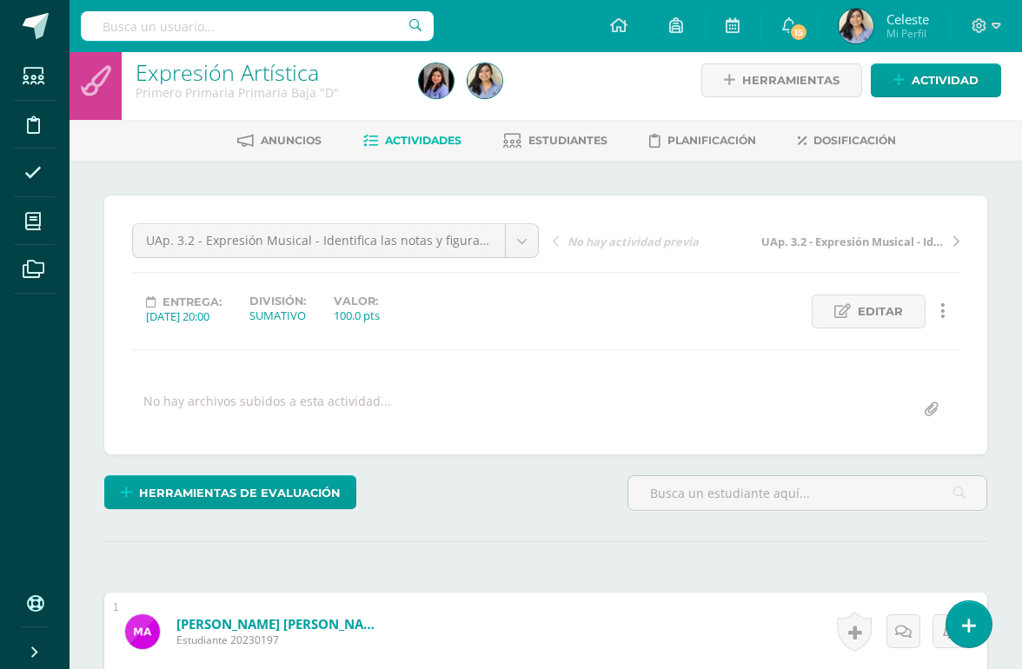
scroll to position [12, 0]
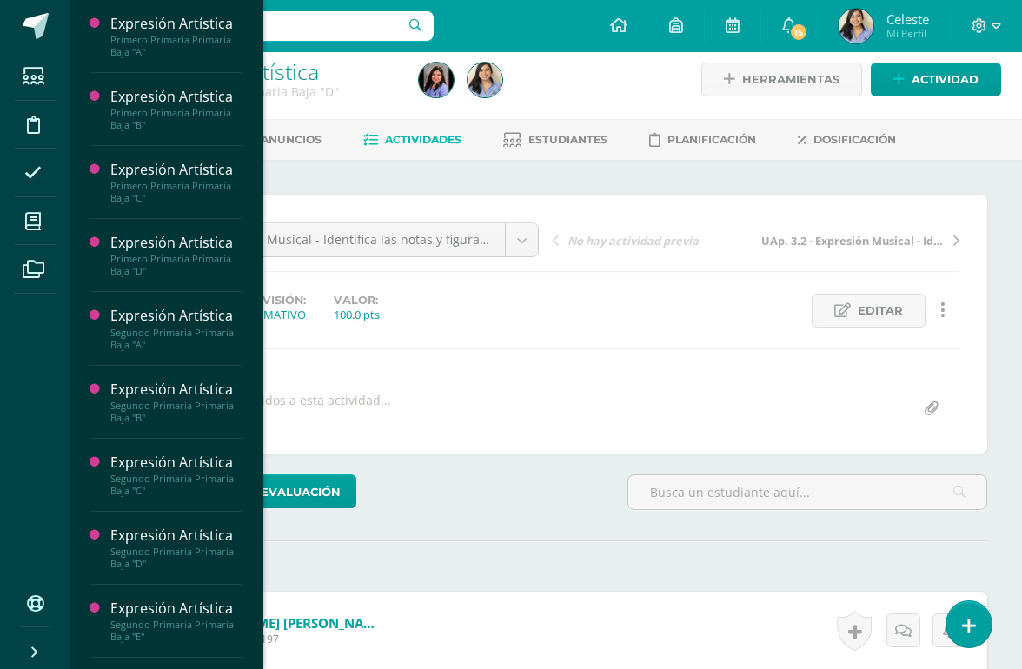
click at [31, 223] on icon at bounding box center [33, 221] width 16 height 17
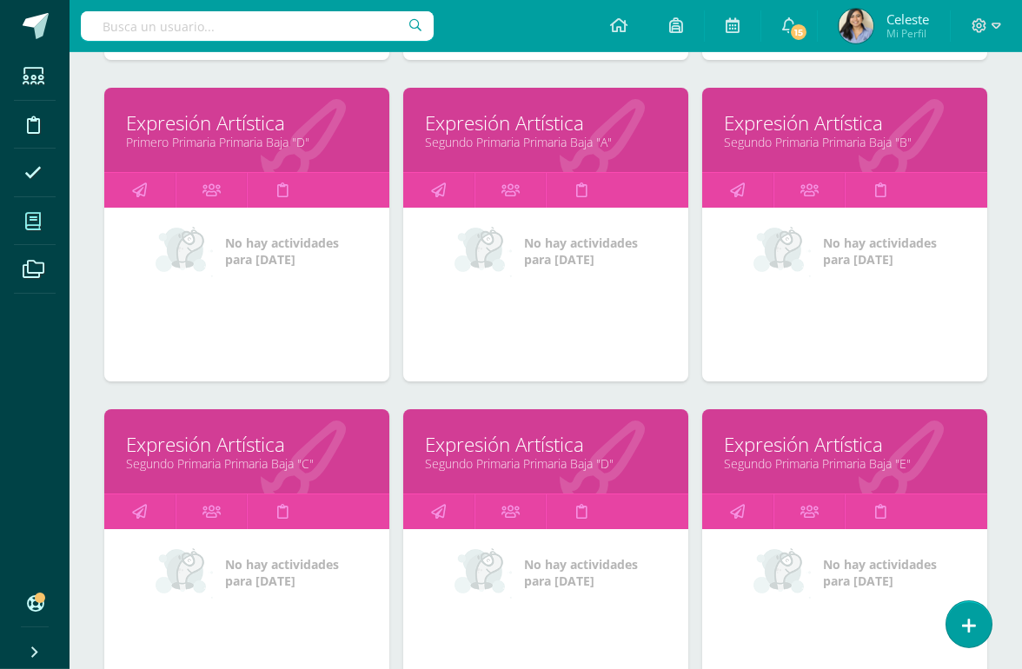
scroll to position [566, 0]
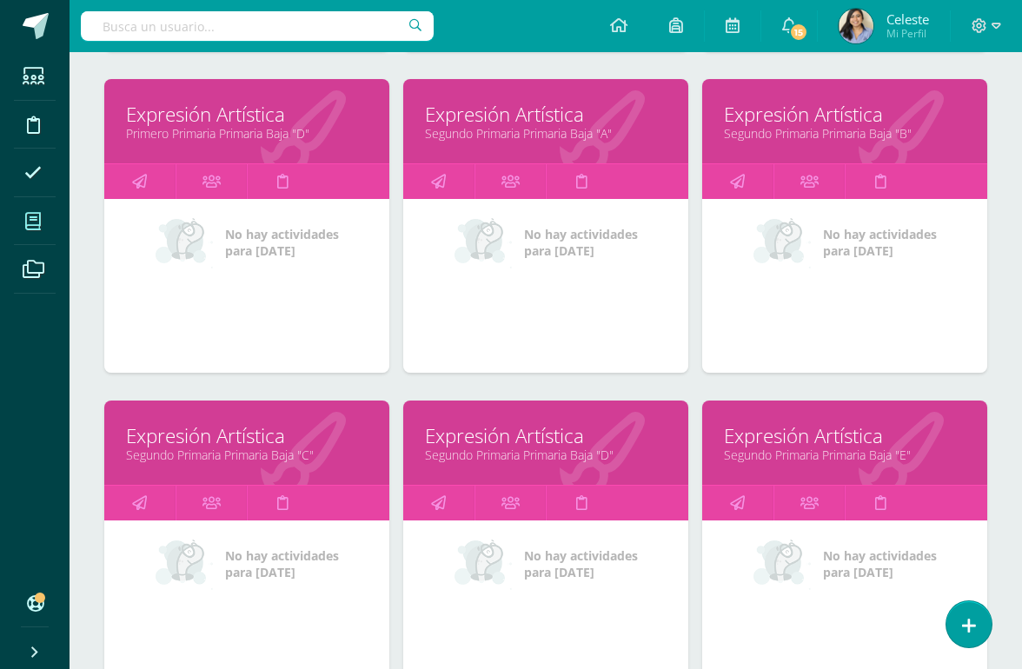
click at [463, 463] on link "Segundo Primaria Primaria Baja "D"" at bounding box center [546, 455] width 242 height 17
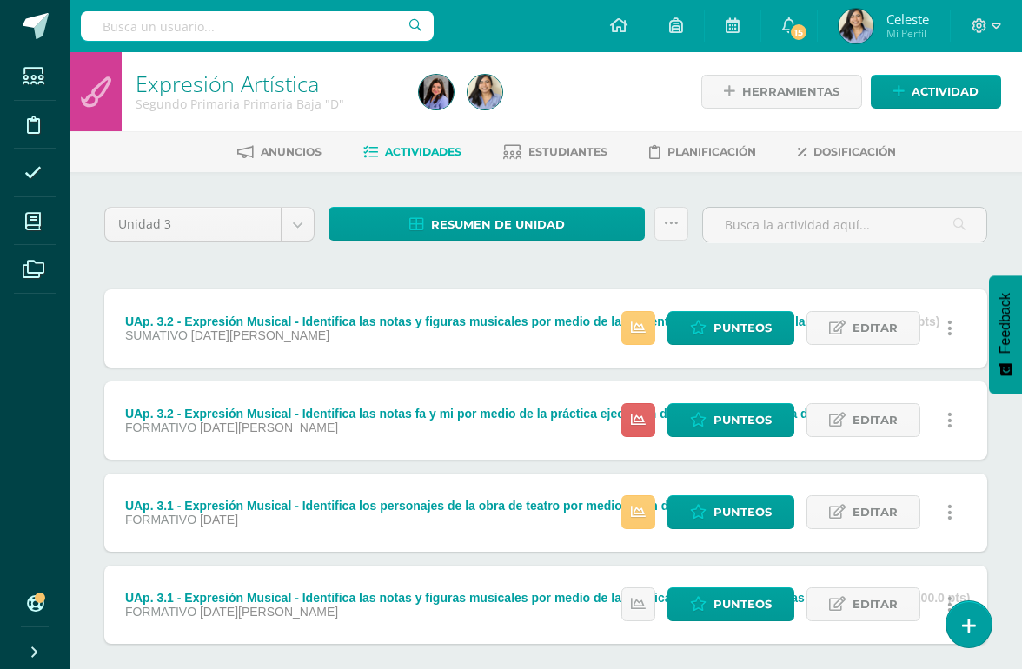
click at [718, 331] on span "Punteos" at bounding box center [743, 328] width 58 height 32
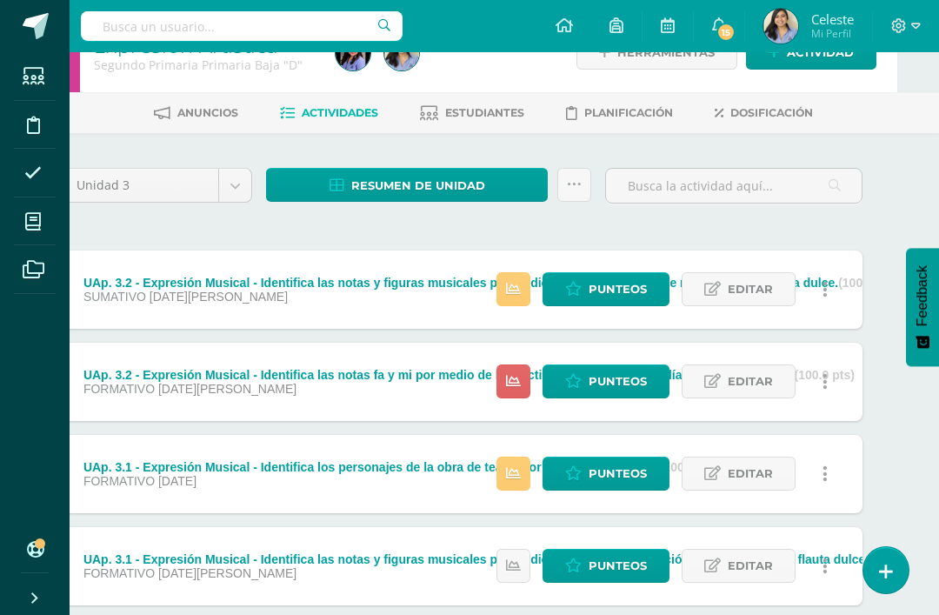
scroll to position [94, 42]
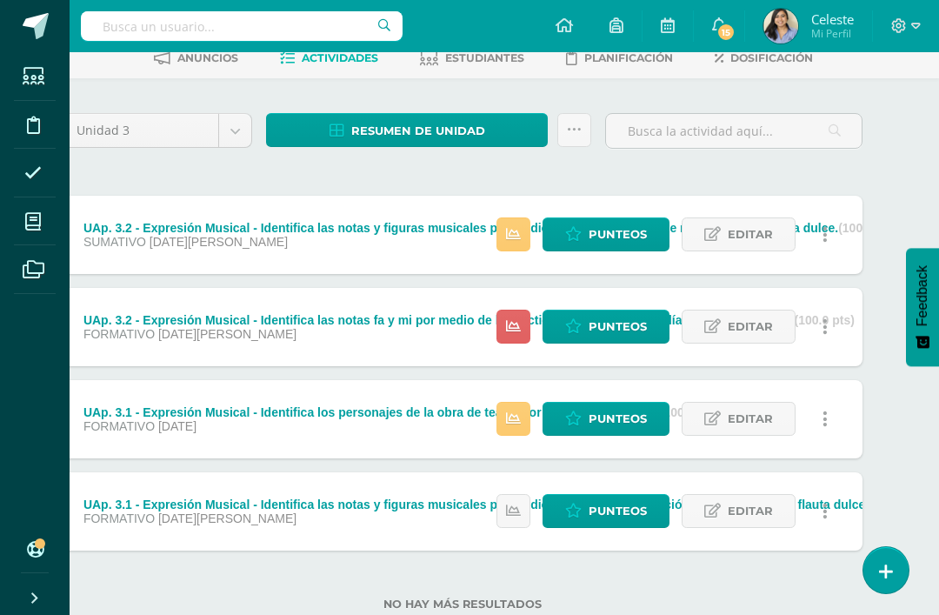
click at [616, 429] on span "Punteos" at bounding box center [618, 419] width 58 height 32
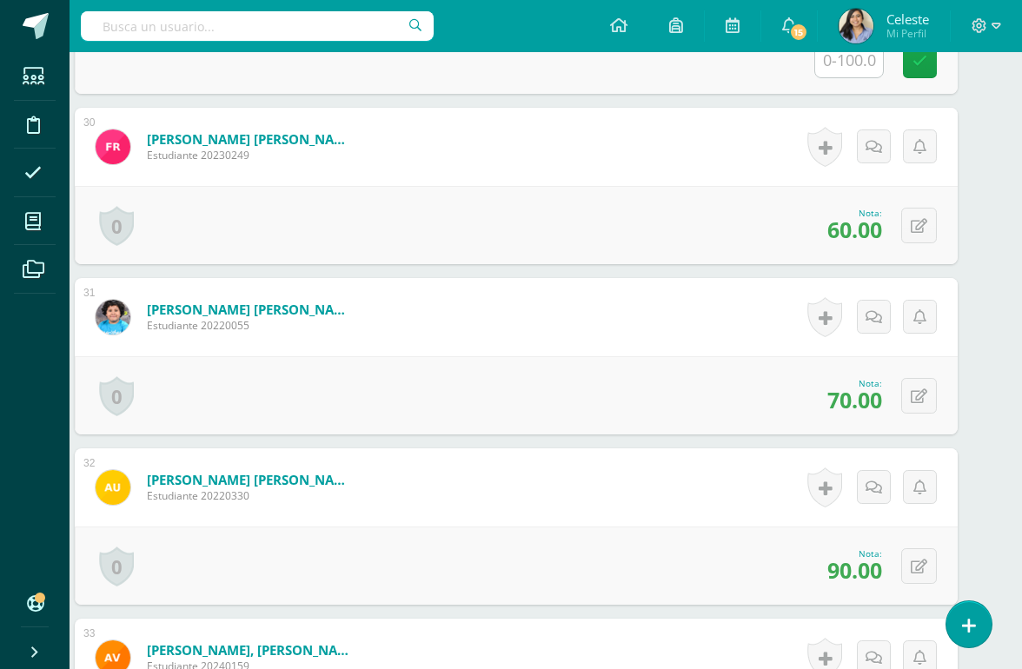
scroll to position [5436, 30]
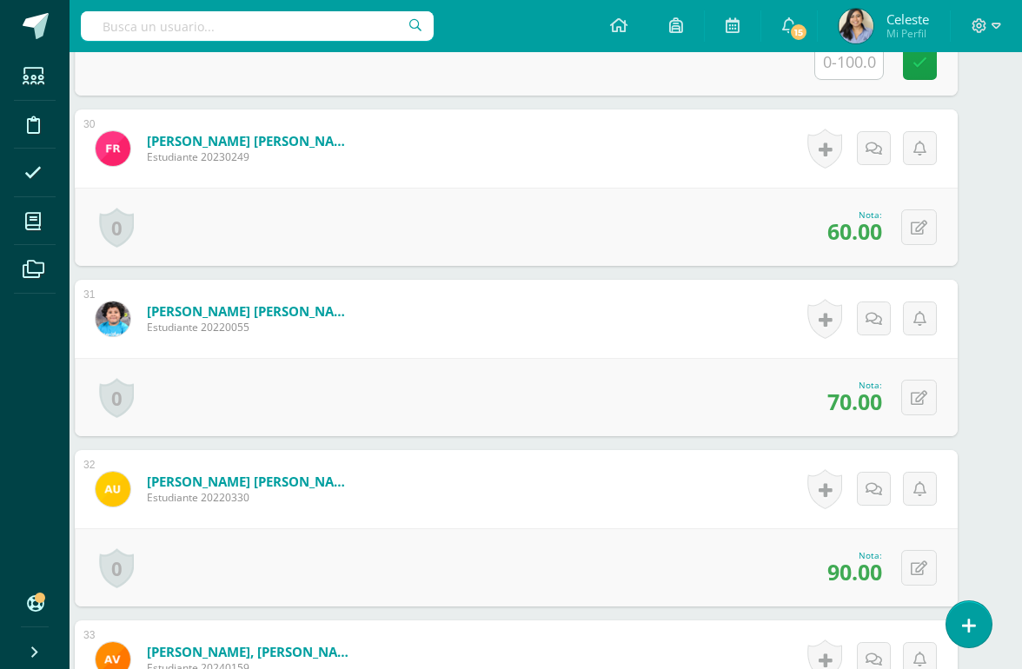
click at [855, 529] on div "Historial de actividad No hay historial para esta actividad Agregar Comentarios…" at bounding box center [871, 489] width 174 height 78
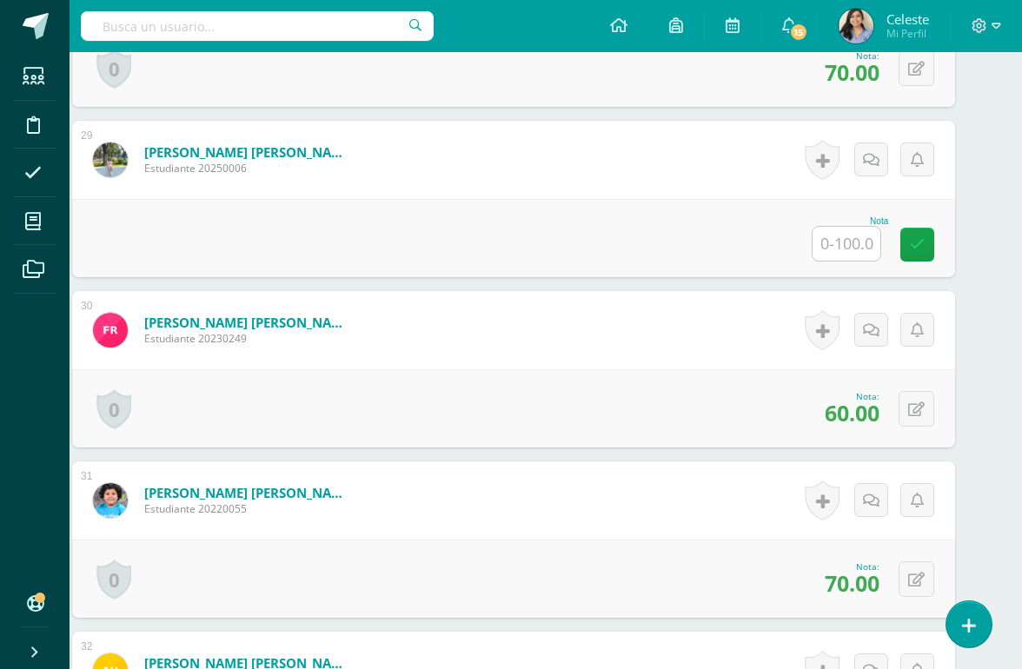
scroll to position [5254, 32]
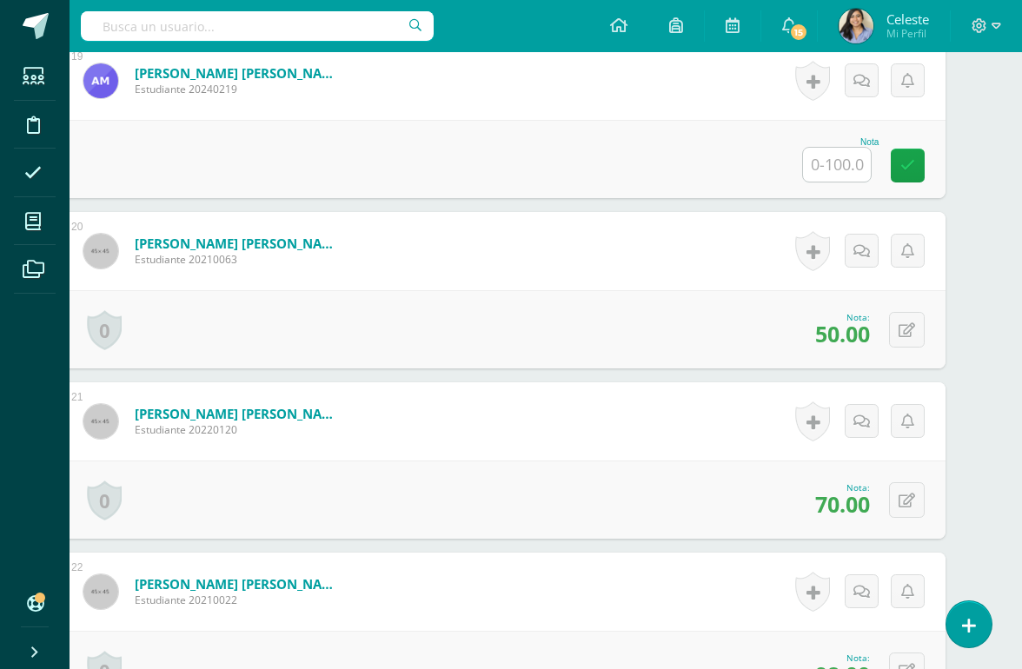
scroll to position [3631, 42]
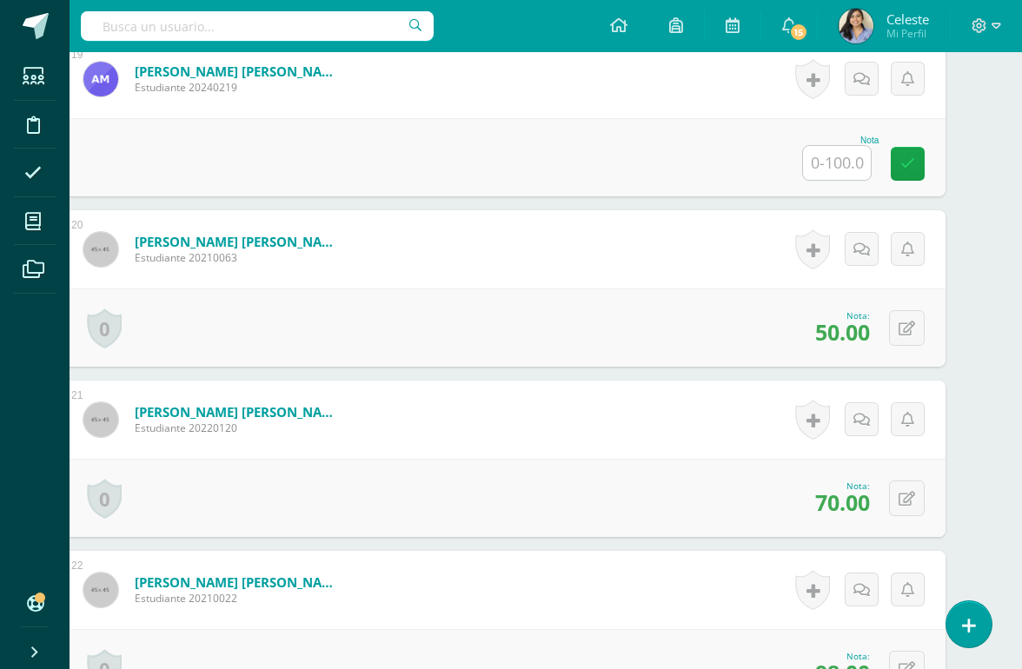
click at [902, 516] on button at bounding box center [907, 499] width 36 height 36
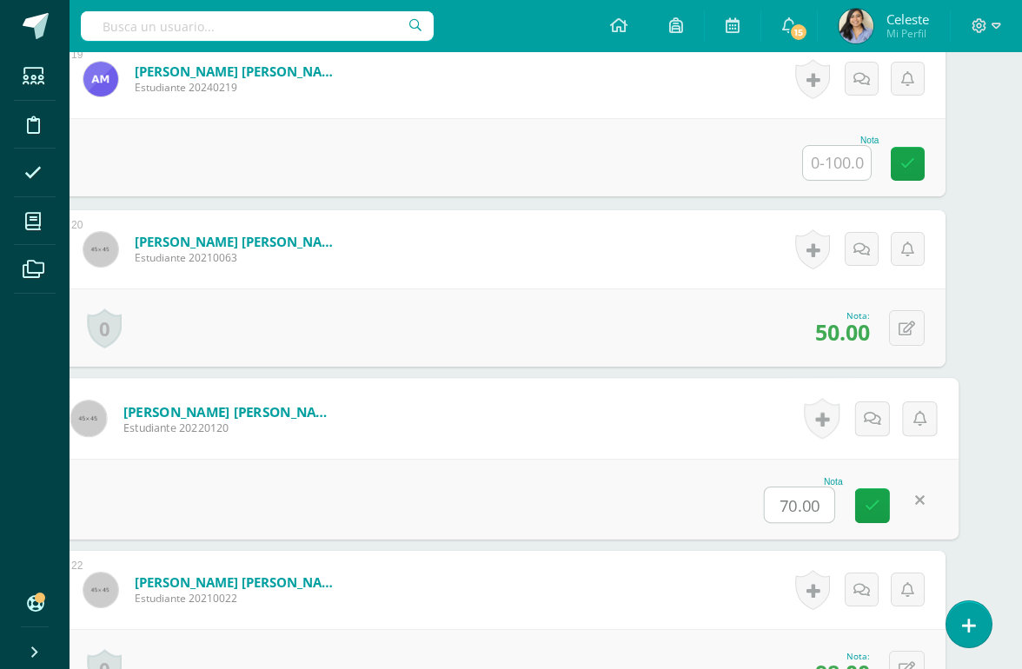
click at [784, 522] on input "70.00" at bounding box center [800, 505] width 70 height 35
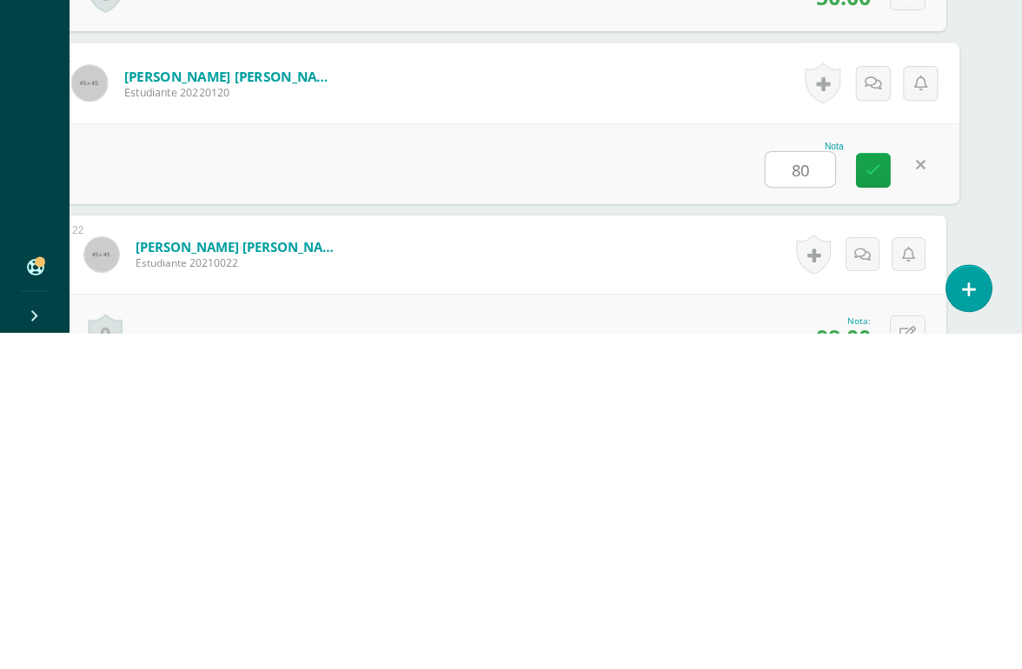
type input "80"
click at [152, 460] on div "Nota 80" at bounding box center [504, 500] width 909 height 81
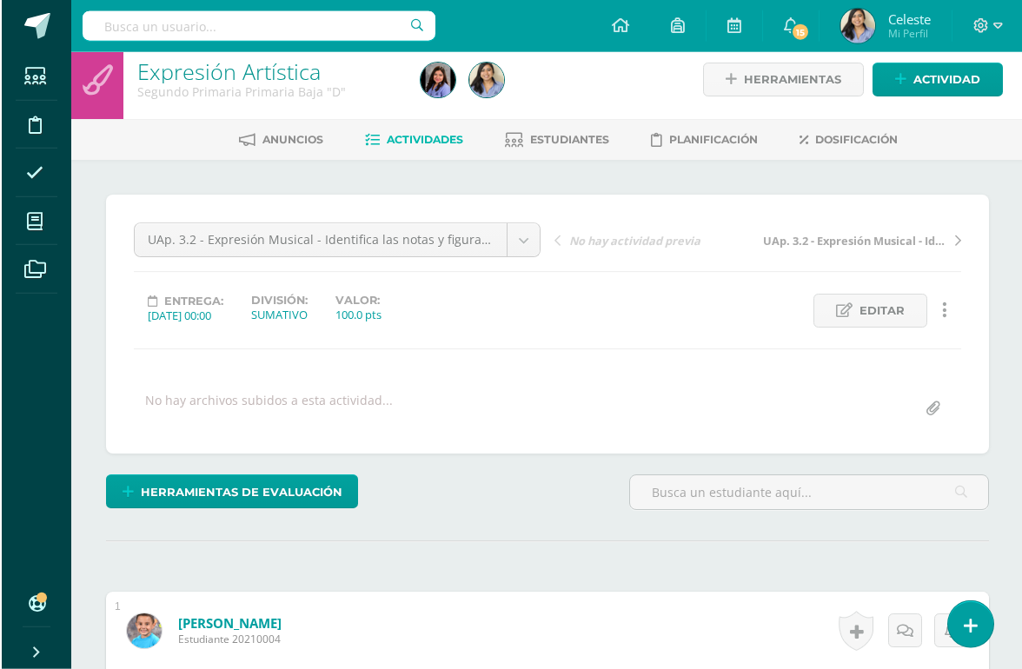
scroll to position [0, 0]
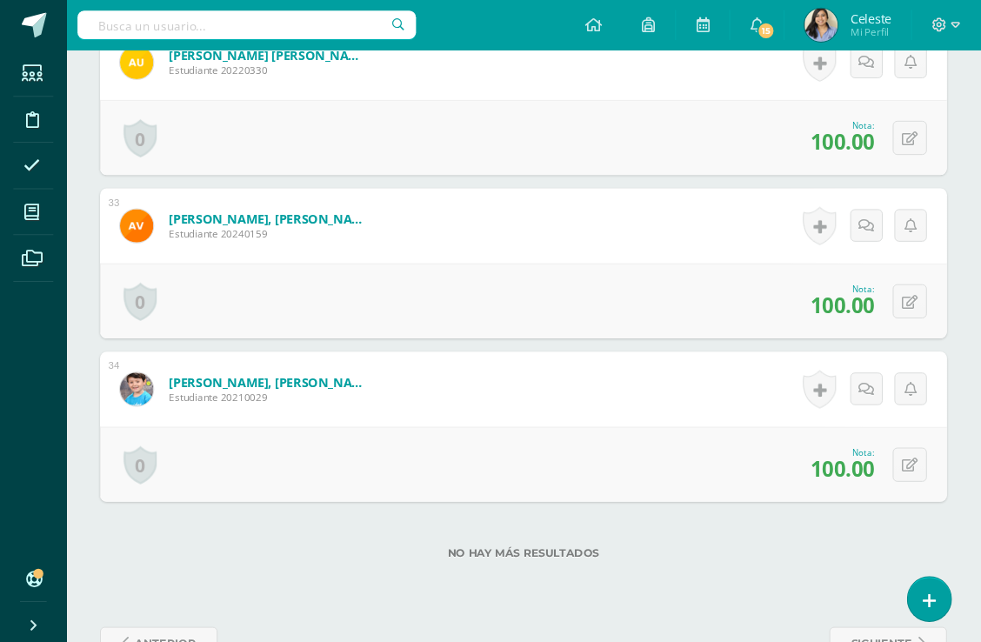
scroll to position [183, 0]
